Goal: Find specific page/section: Find specific page/section

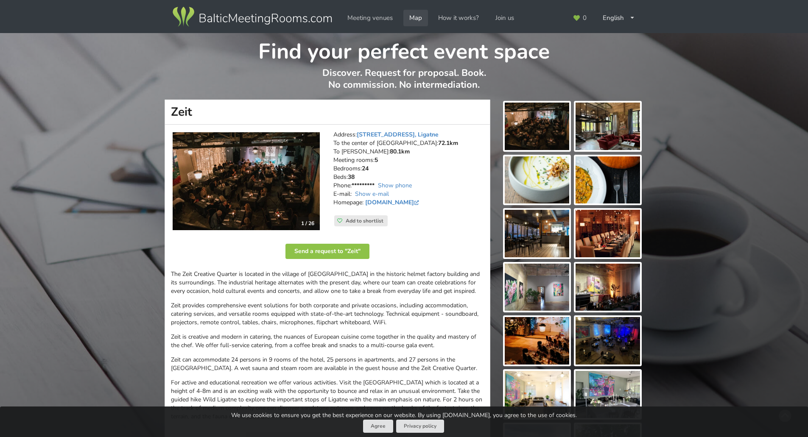
click at [412, 19] on link "Map" at bounding box center [415, 18] width 25 height 17
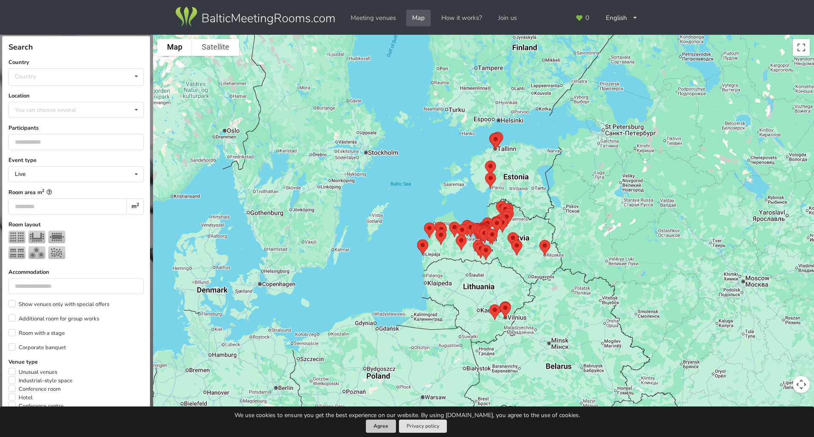
click at [384, 429] on button "Agree" at bounding box center [381, 426] width 30 height 13
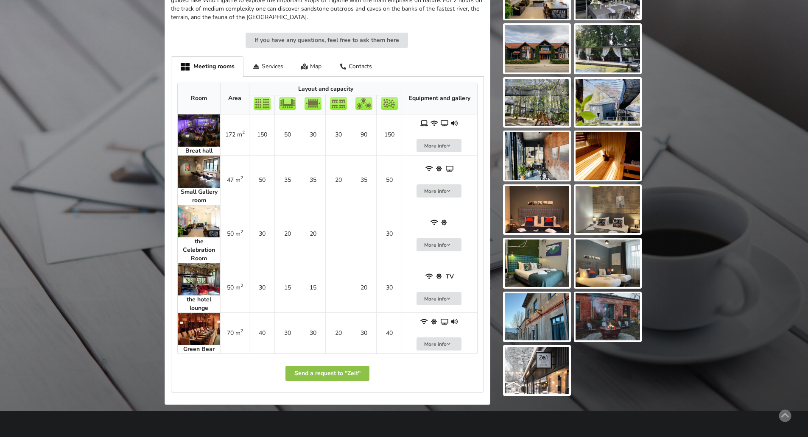
scroll to position [58, 0]
